Goal: Information Seeking & Learning: Learn about a topic

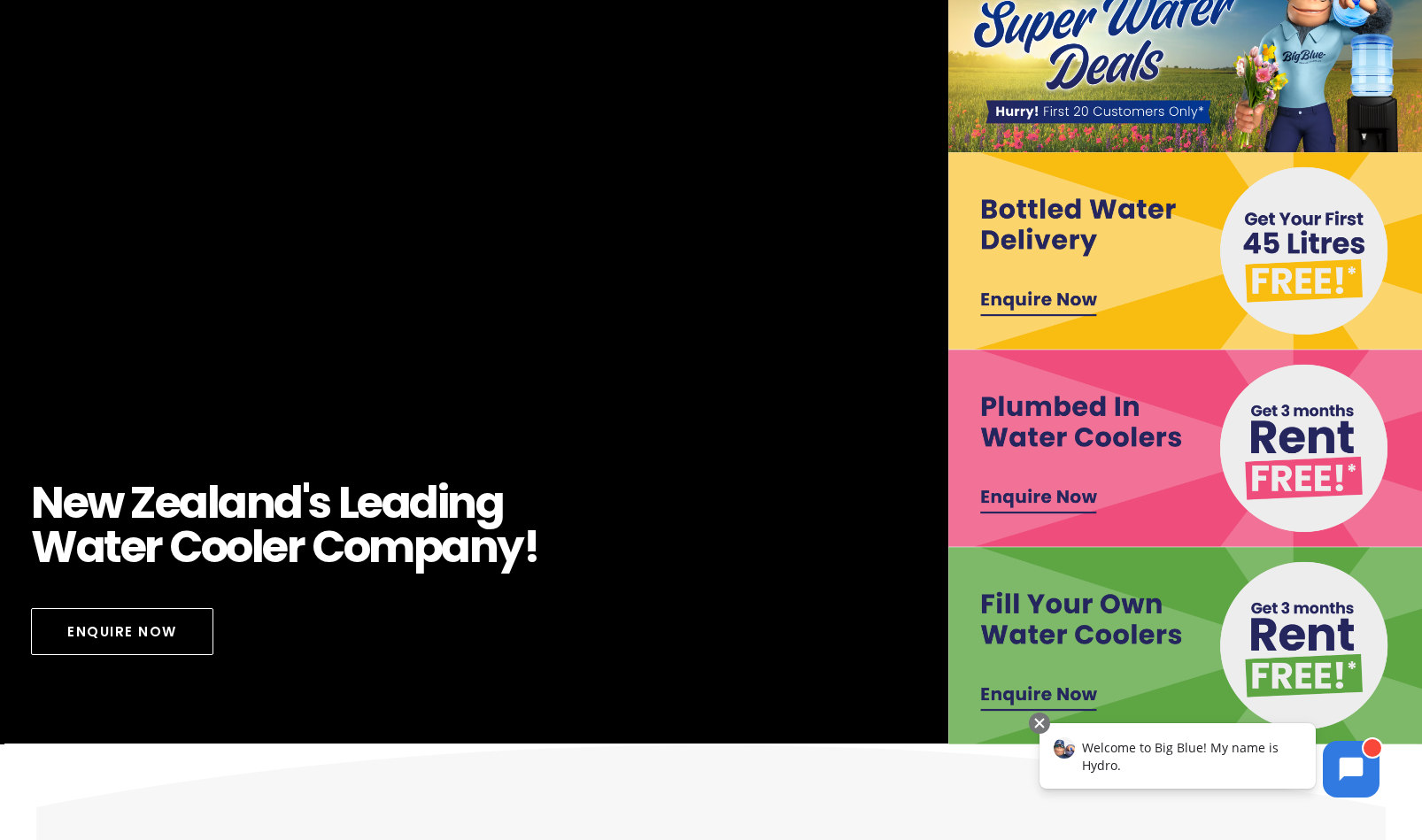
scroll to position [177, 0]
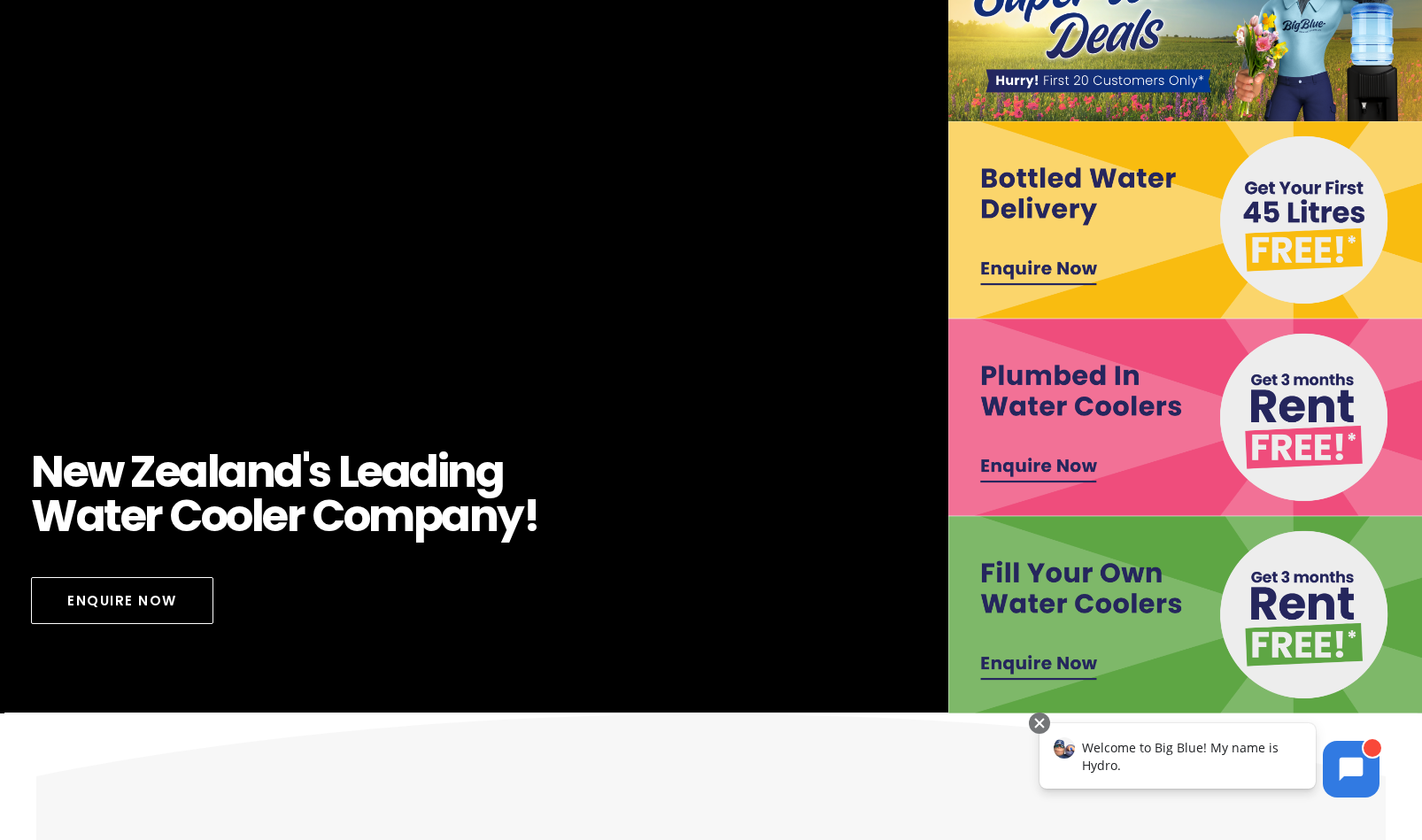
click at [1061, 595] on img at bounding box center [1186, 614] width 475 height 197
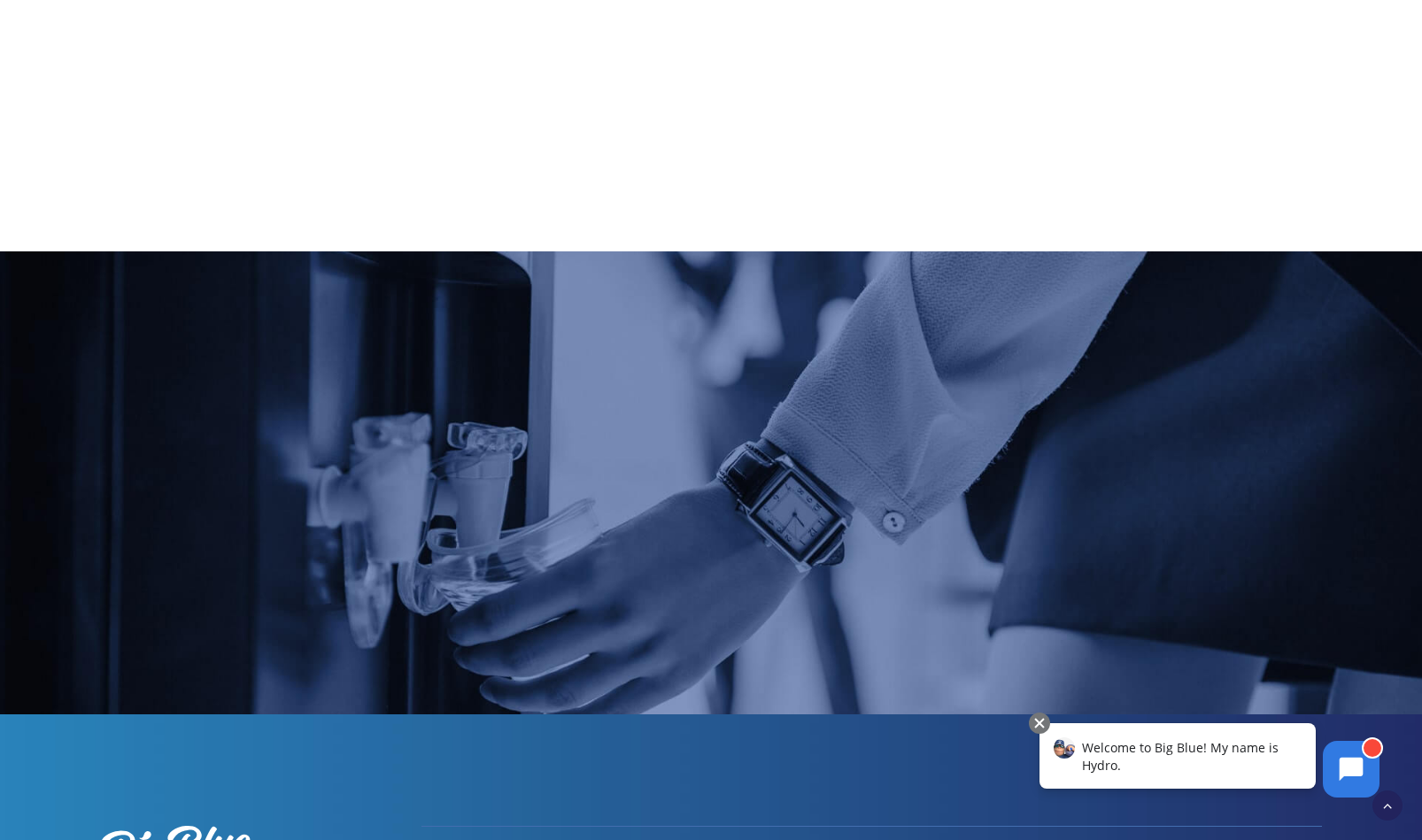
scroll to position [1853, 0]
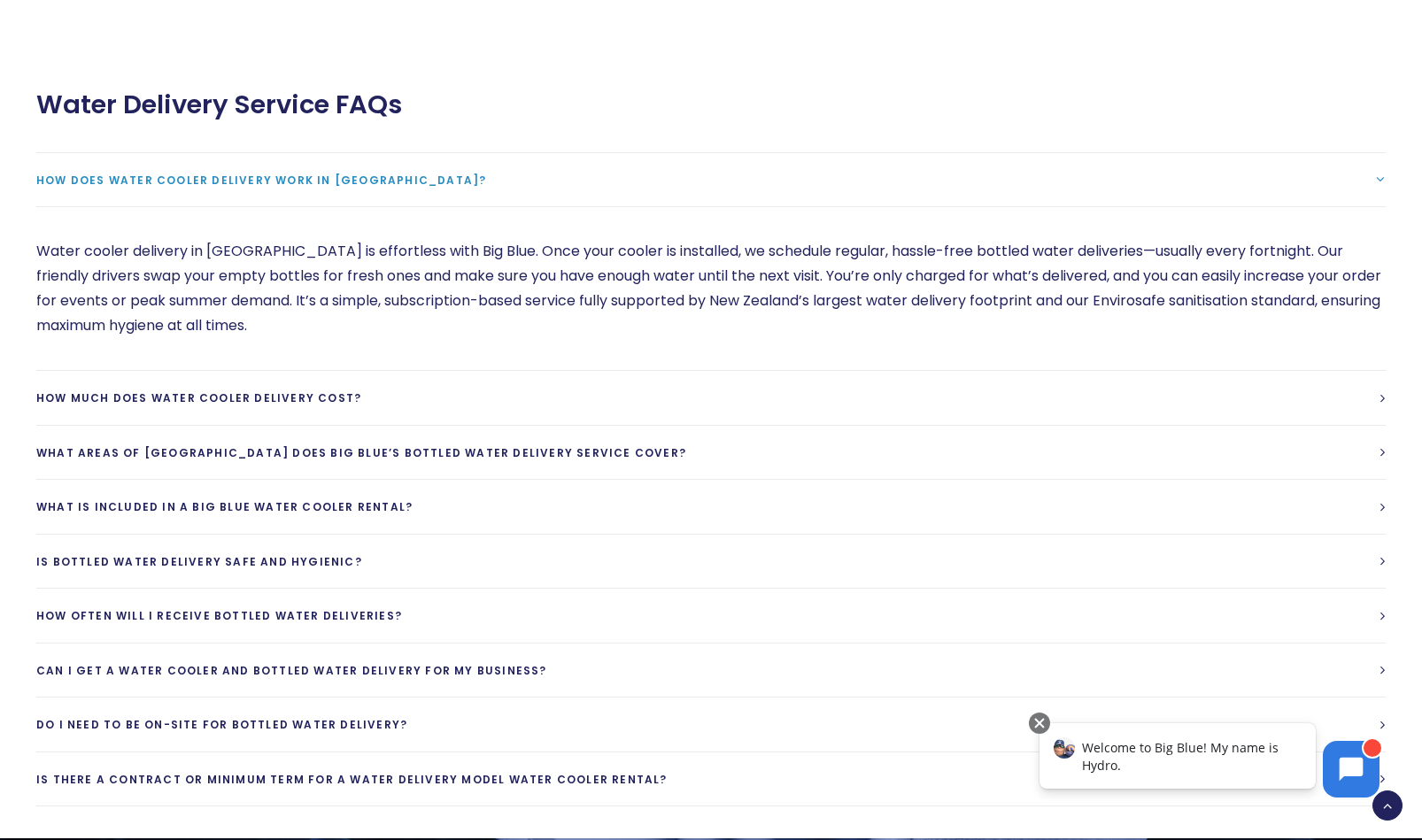
scroll to position [4426, 0]
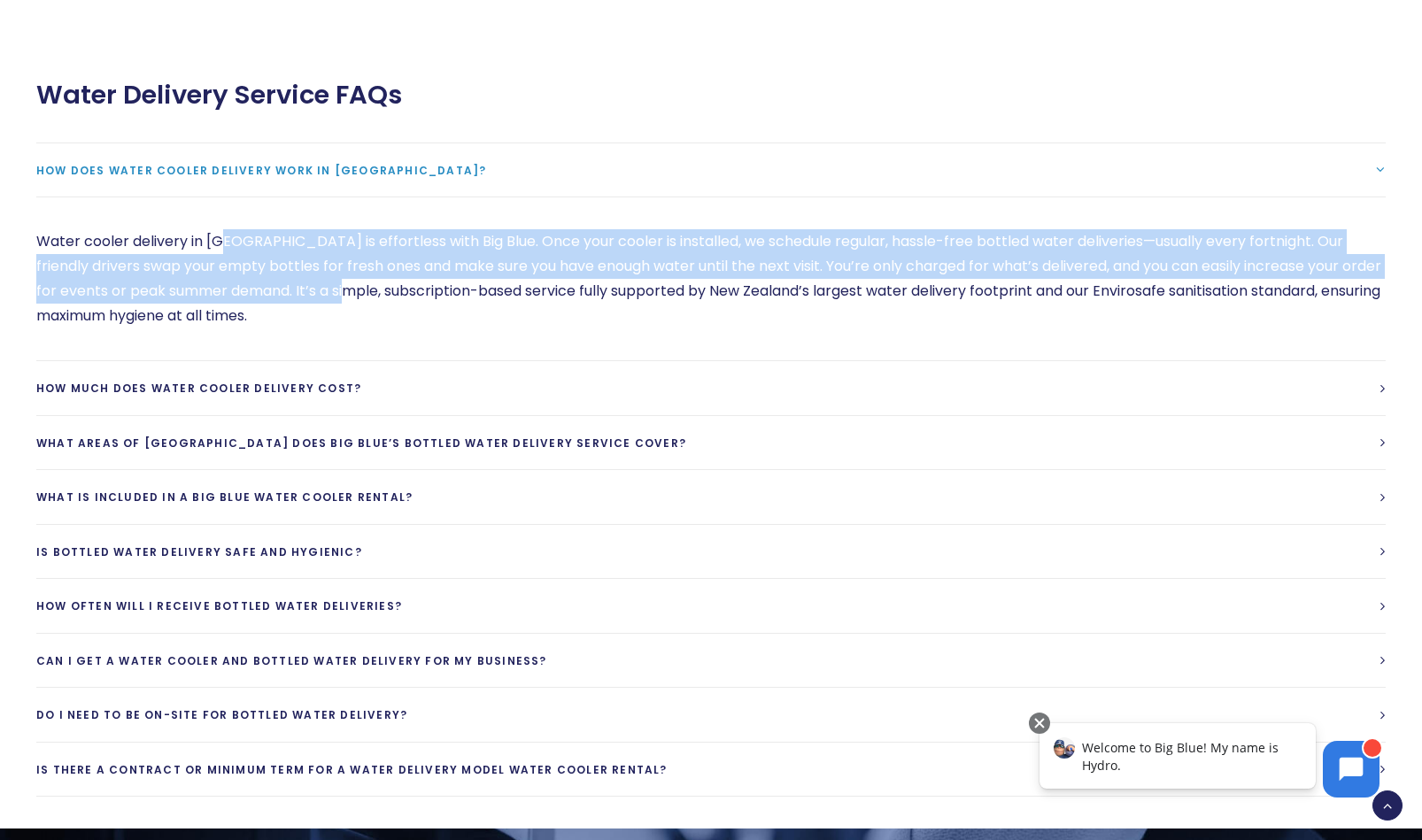
drag, startPoint x: 249, startPoint y: 273, endPoint x: 355, endPoint y: 328, distance: 119.4
click at [355, 328] on p "Water cooler delivery in New Zealand is effortless with Big Blue. Once your coo…" at bounding box center [711, 279] width 1349 height 99
drag, startPoint x: 355, startPoint y: 328, endPoint x: 214, endPoint y: 330, distance: 141.0
click at [213, 328] on p "Water cooler delivery in New Zealand is effortless with Big Blue. Once your coo…" at bounding box center [711, 279] width 1349 height 99
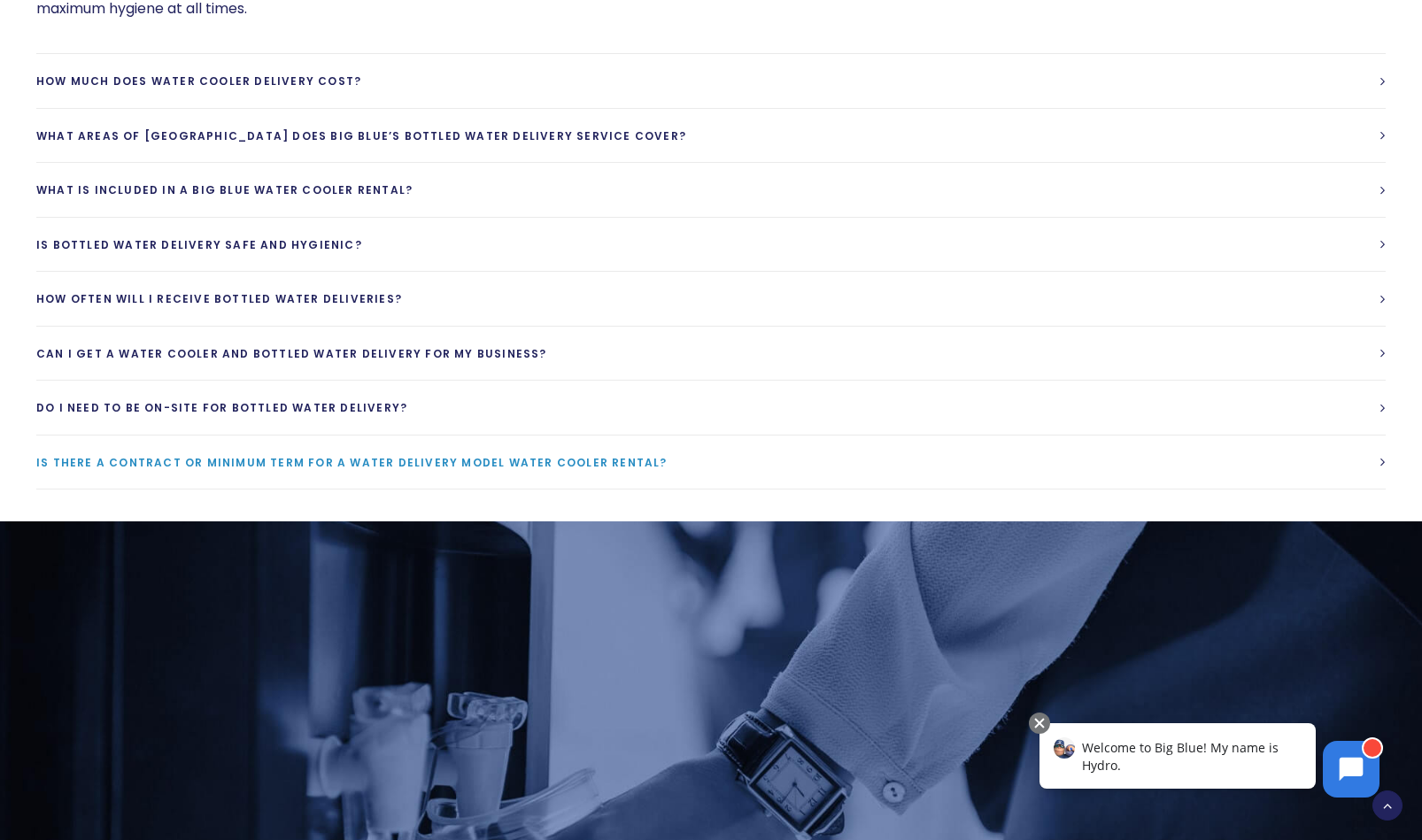
scroll to position [4691, 0]
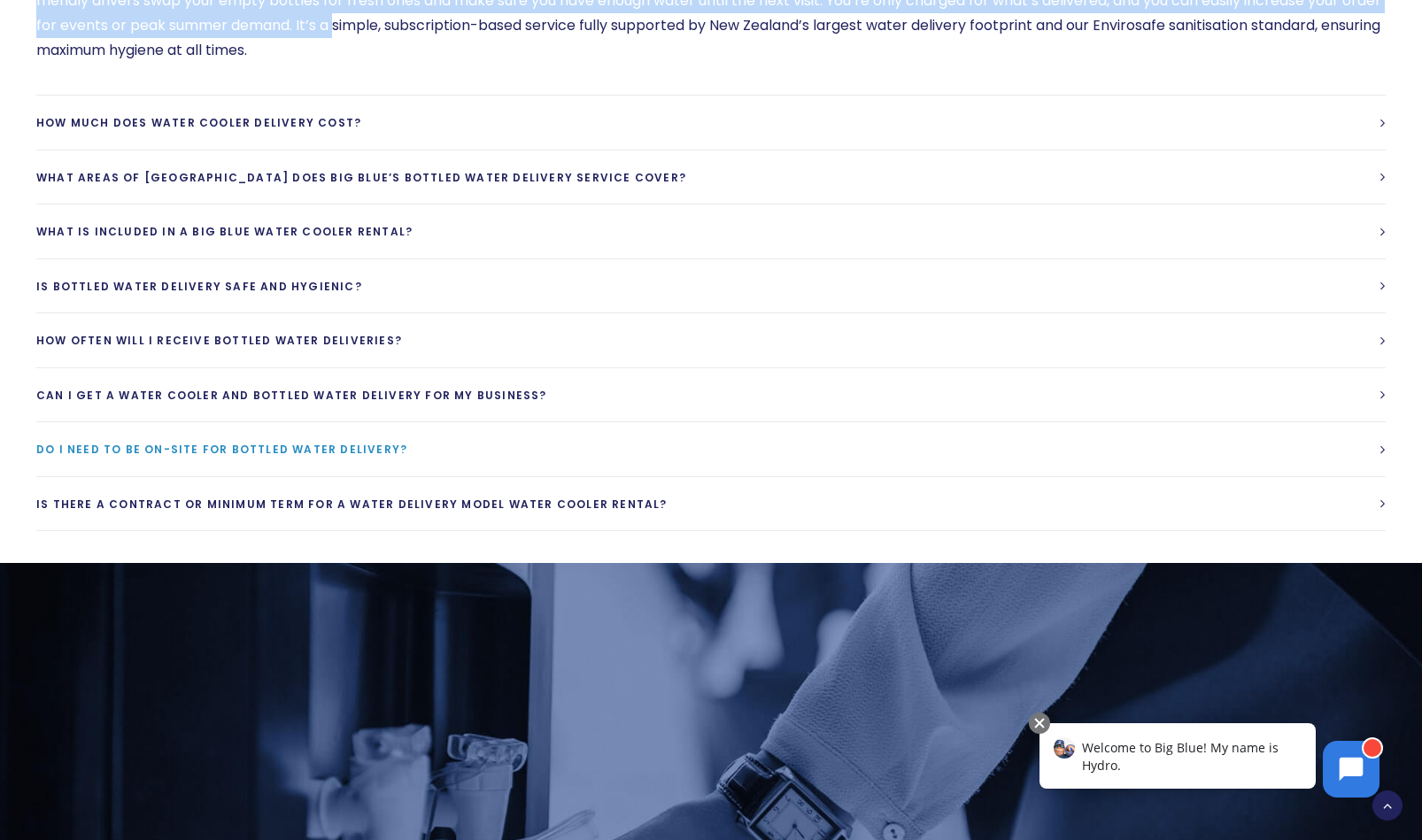
click at [289, 457] on span "Do I need to be on-site for bottled water delivery?" at bounding box center [221, 449] width 371 height 15
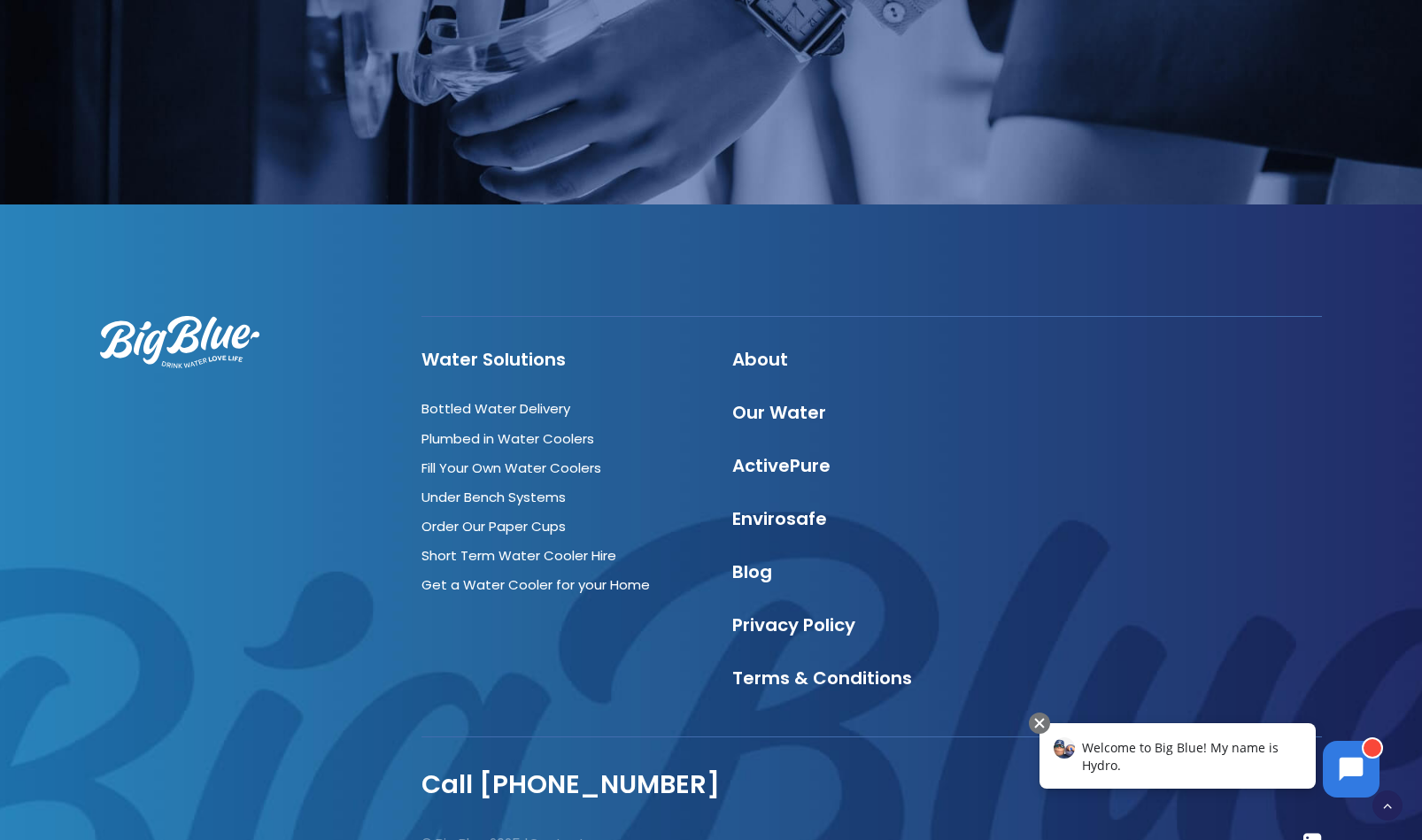
scroll to position [5593, 0]
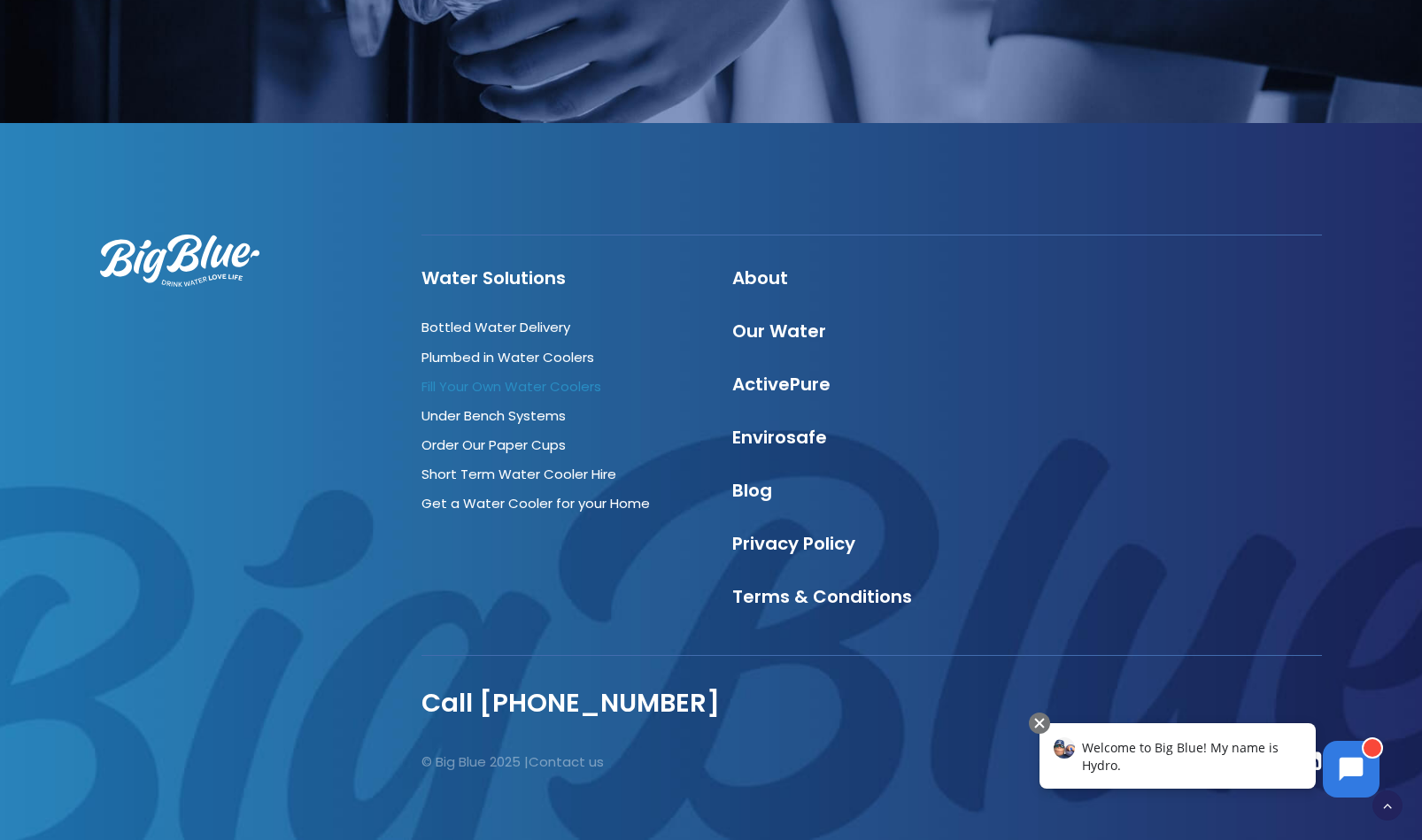
click at [497, 381] on link "Fill Your Own Water Coolers" at bounding box center [511, 386] width 180 height 19
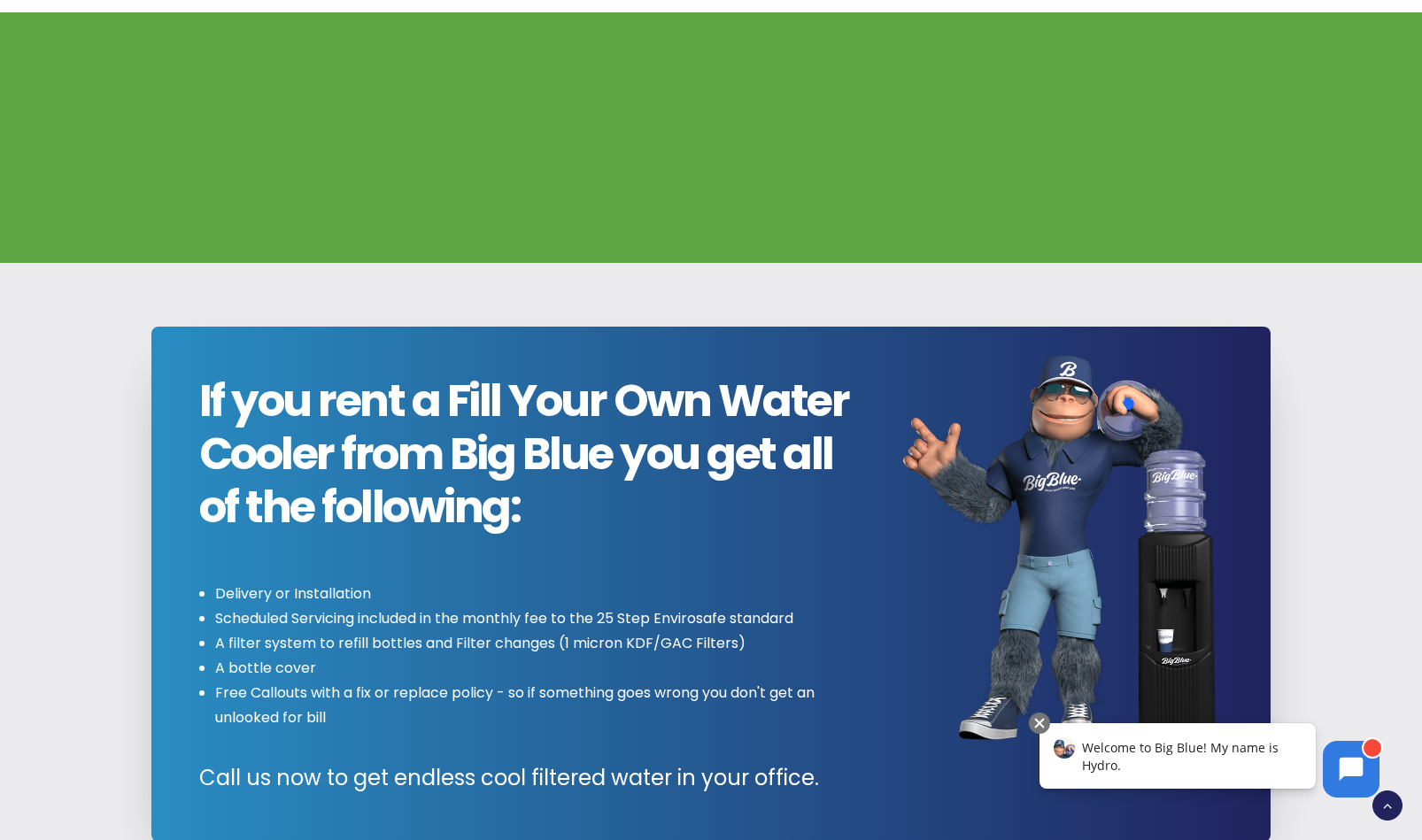
scroll to position [1682, 0]
